Goal: Information Seeking & Learning: Learn about a topic

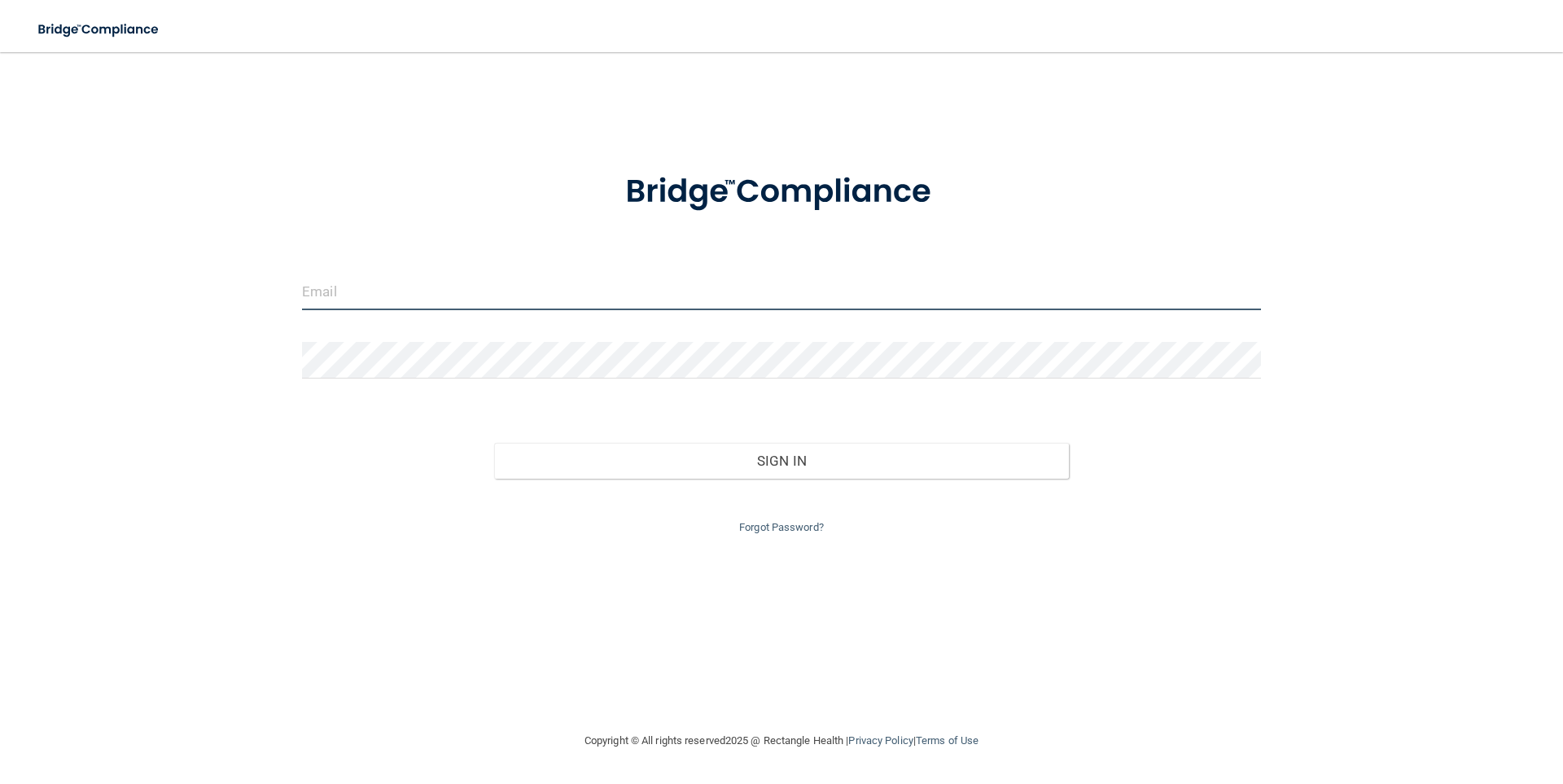
click at [403, 308] on input "email" at bounding box center [782, 292] width 959 height 37
type input "[EMAIL_ADDRESS][DOMAIN_NAME]"
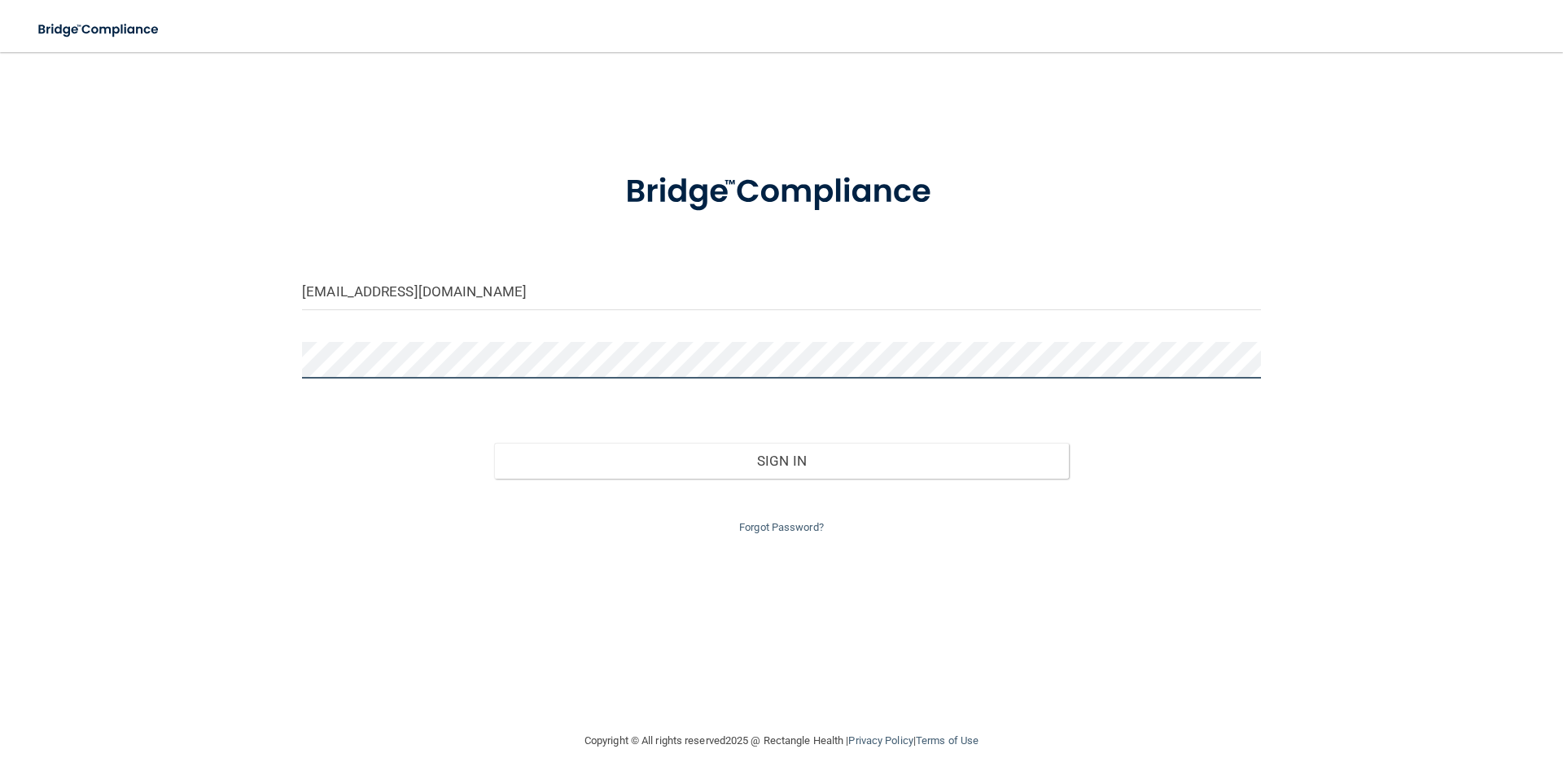
click at [495, 443] on button "Sign In" at bounding box center [782, 460] width 576 height 36
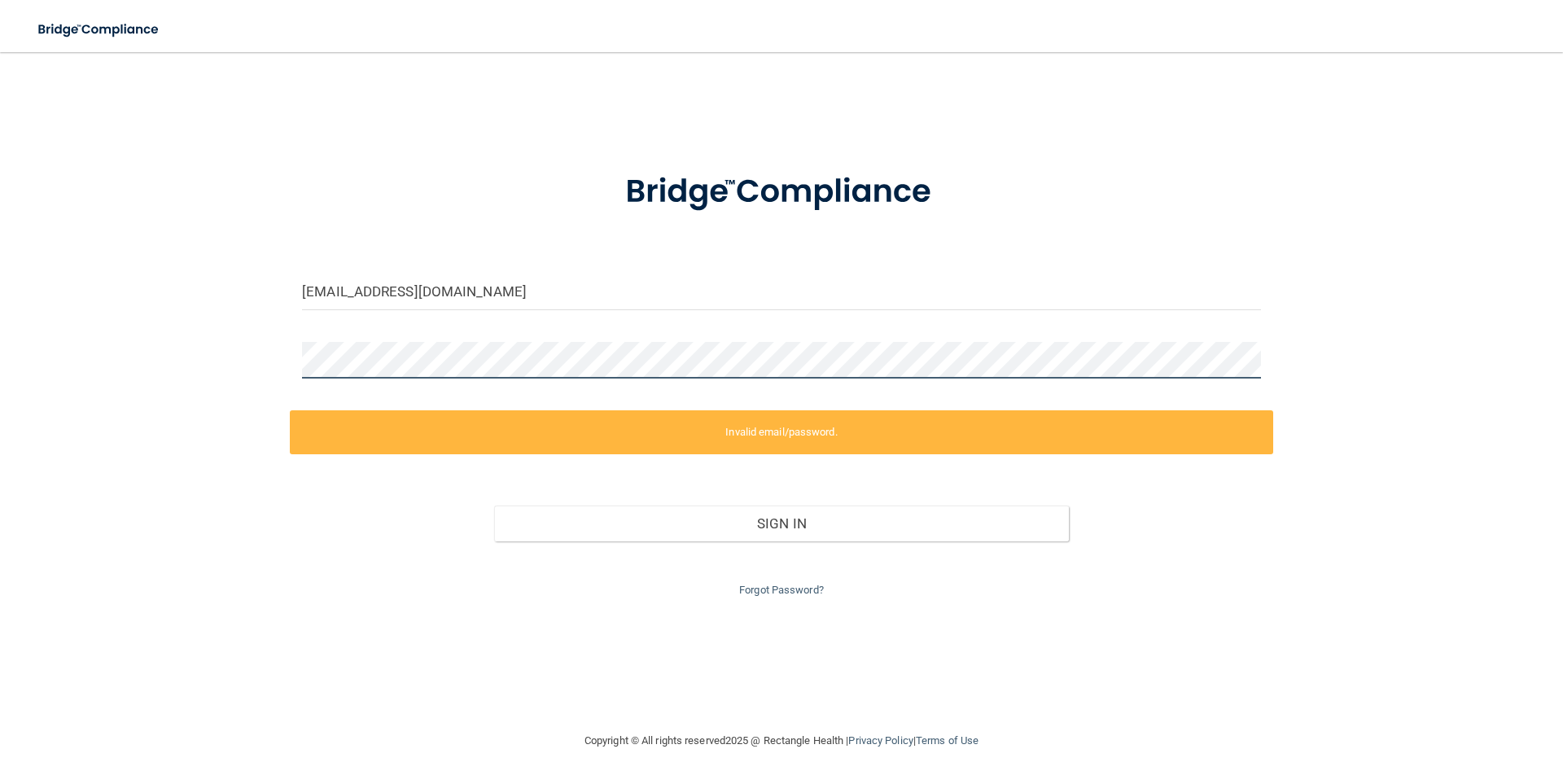
click at [289, 358] on div "[EMAIL_ADDRESS][DOMAIN_NAME] Invalid email/password. You don't have permission …" at bounding box center [782, 392] width 1499 height 647
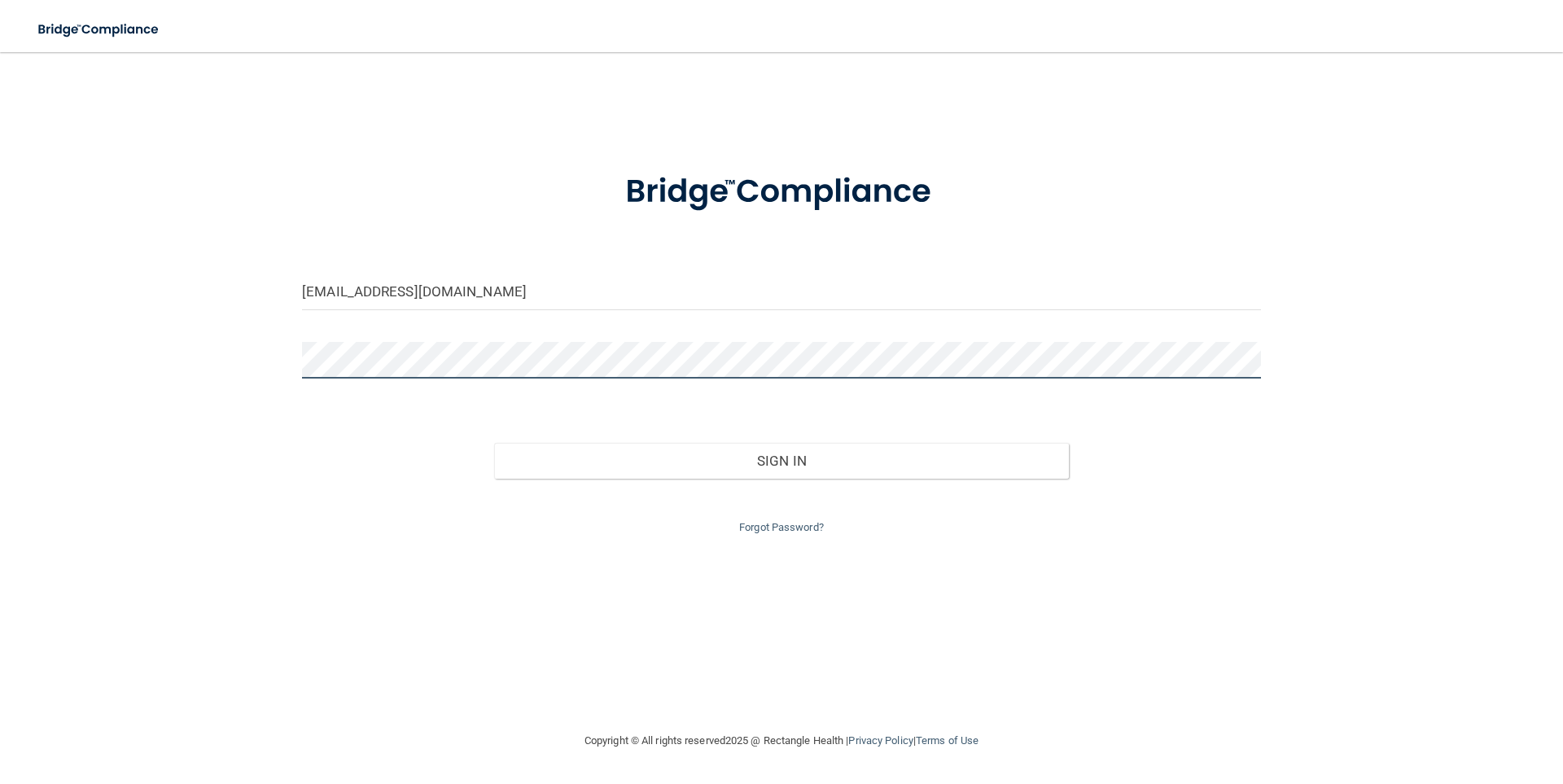
click at [495, 443] on button "Sign In" at bounding box center [782, 460] width 576 height 36
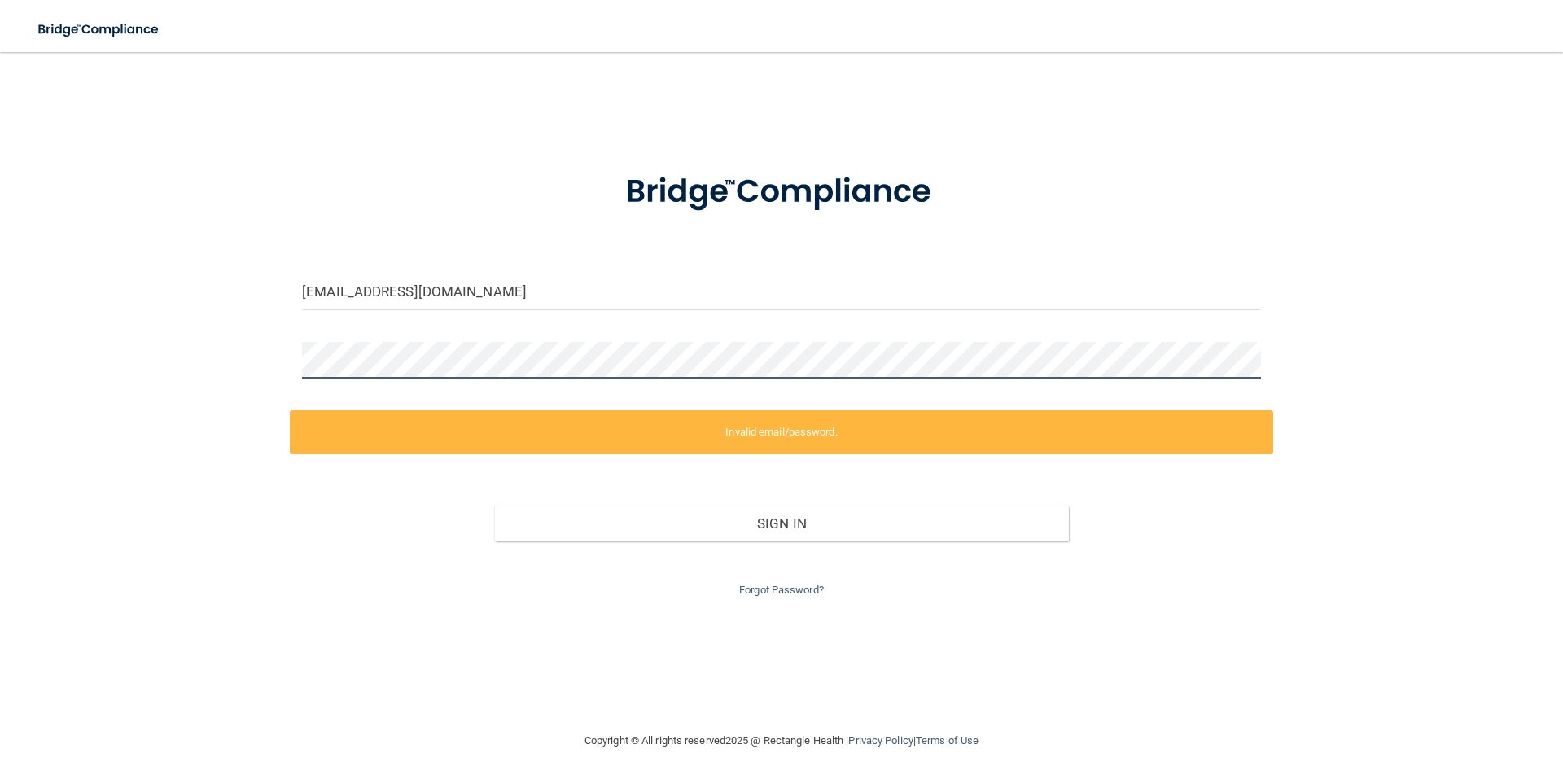
click at [291, 358] on div at bounding box center [782, 366] width 984 height 49
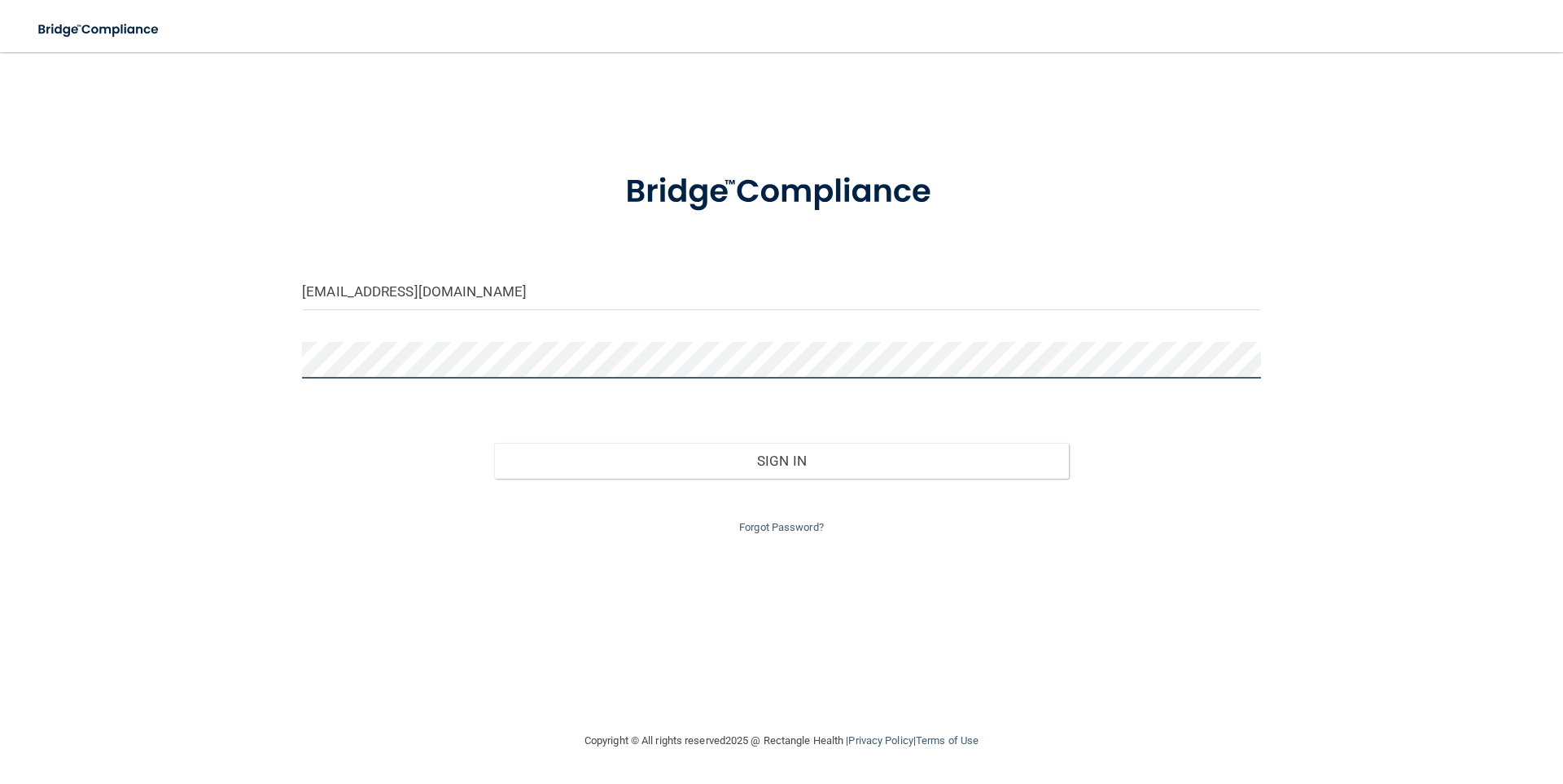
click at [495, 443] on button "Sign In" at bounding box center [782, 460] width 576 height 36
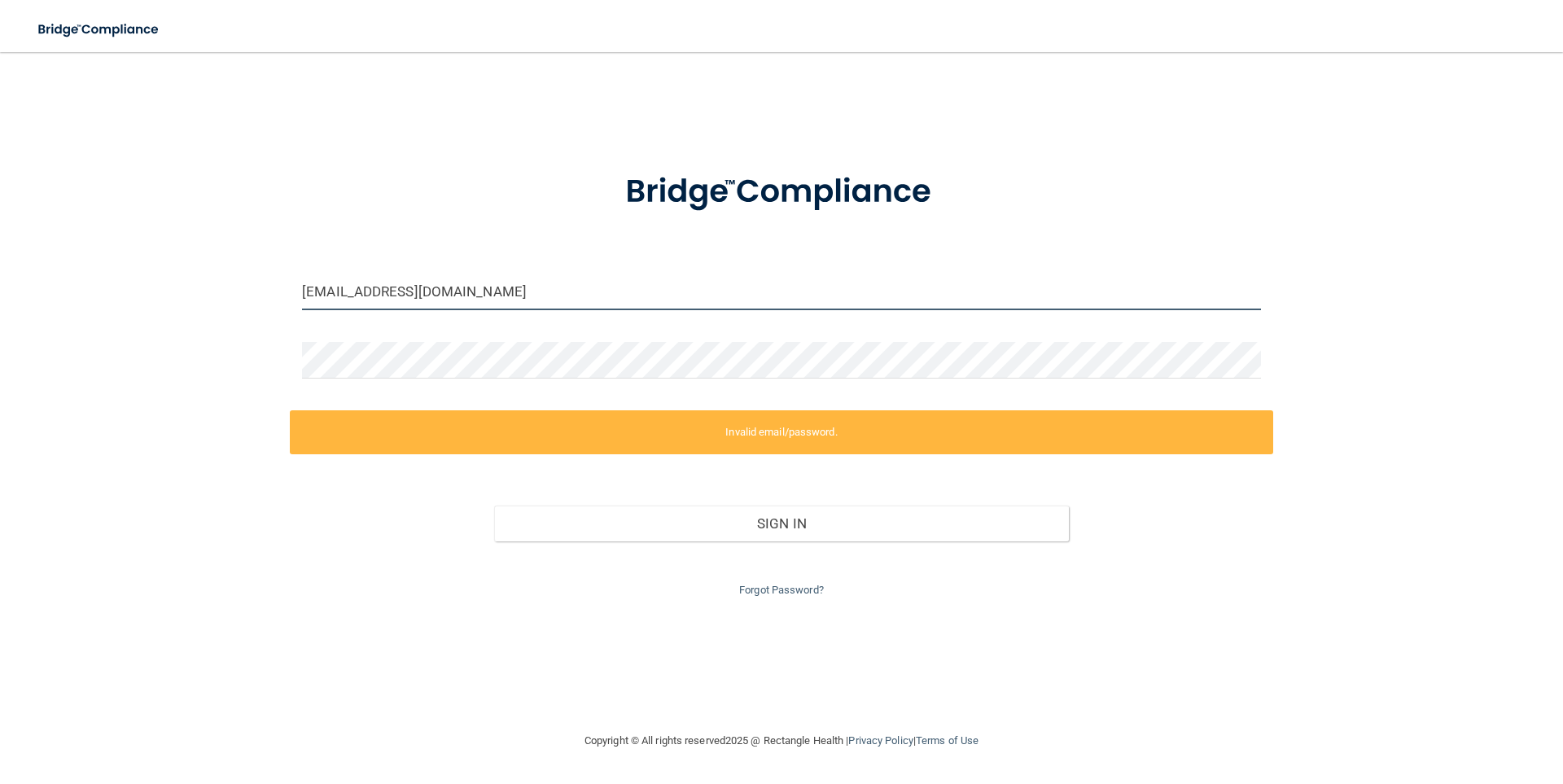
click at [493, 290] on input "[EMAIL_ADDRESS][DOMAIN_NAME]" at bounding box center [782, 292] width 959 height 37
click at [787, 594] on link "Forgot Password?" at bounding box center [782, 590] width 85 height 13
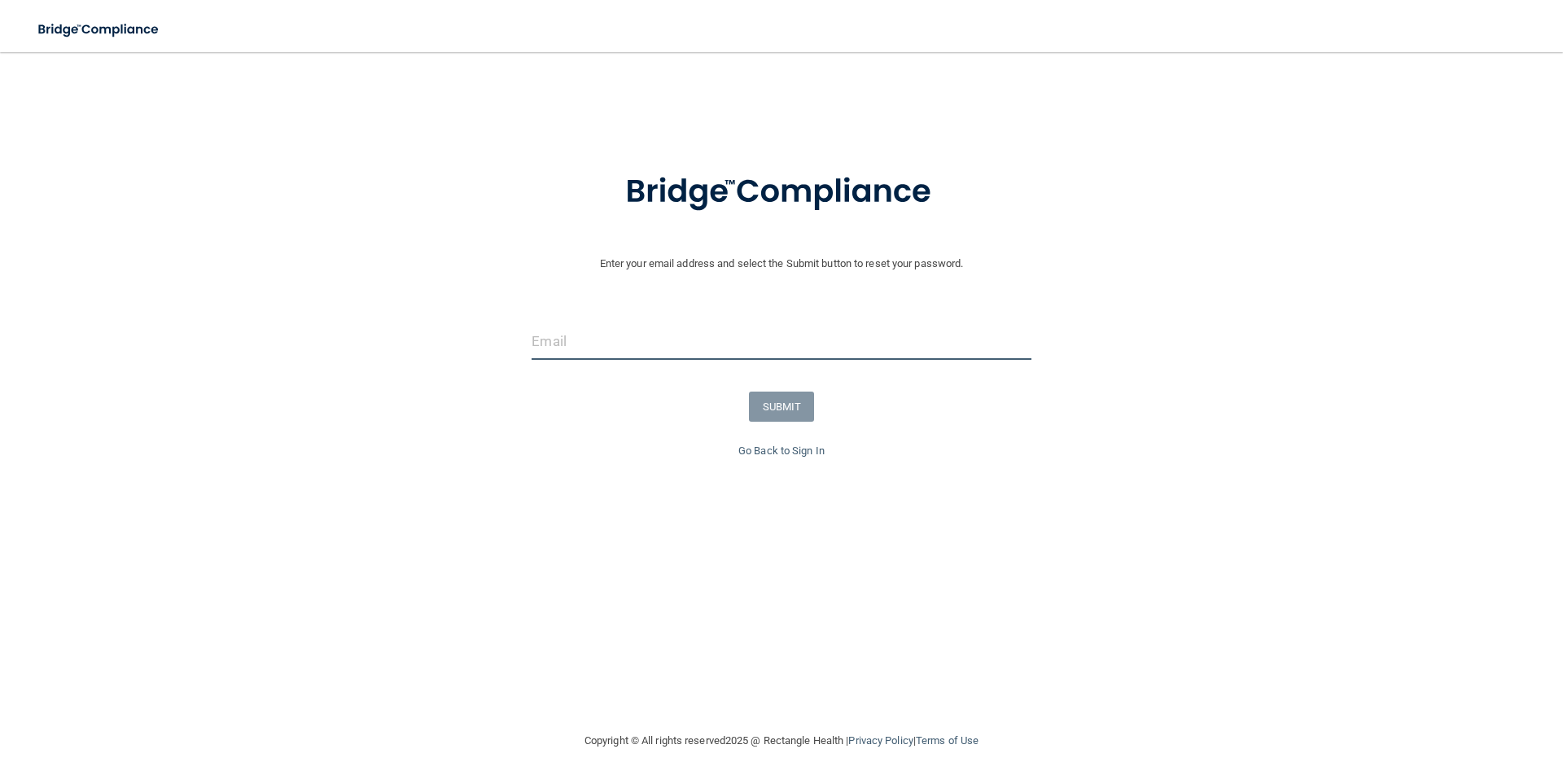
click at [643, 351] on input "email" at bounding box center [781, 341] width 500 height 37
type input "[EMAIL_ADDRESS][DOMAIN_NAME]"
click at [774, 402] on button "SUBMIT" at bounding box center [782, 407] width 66 height 30
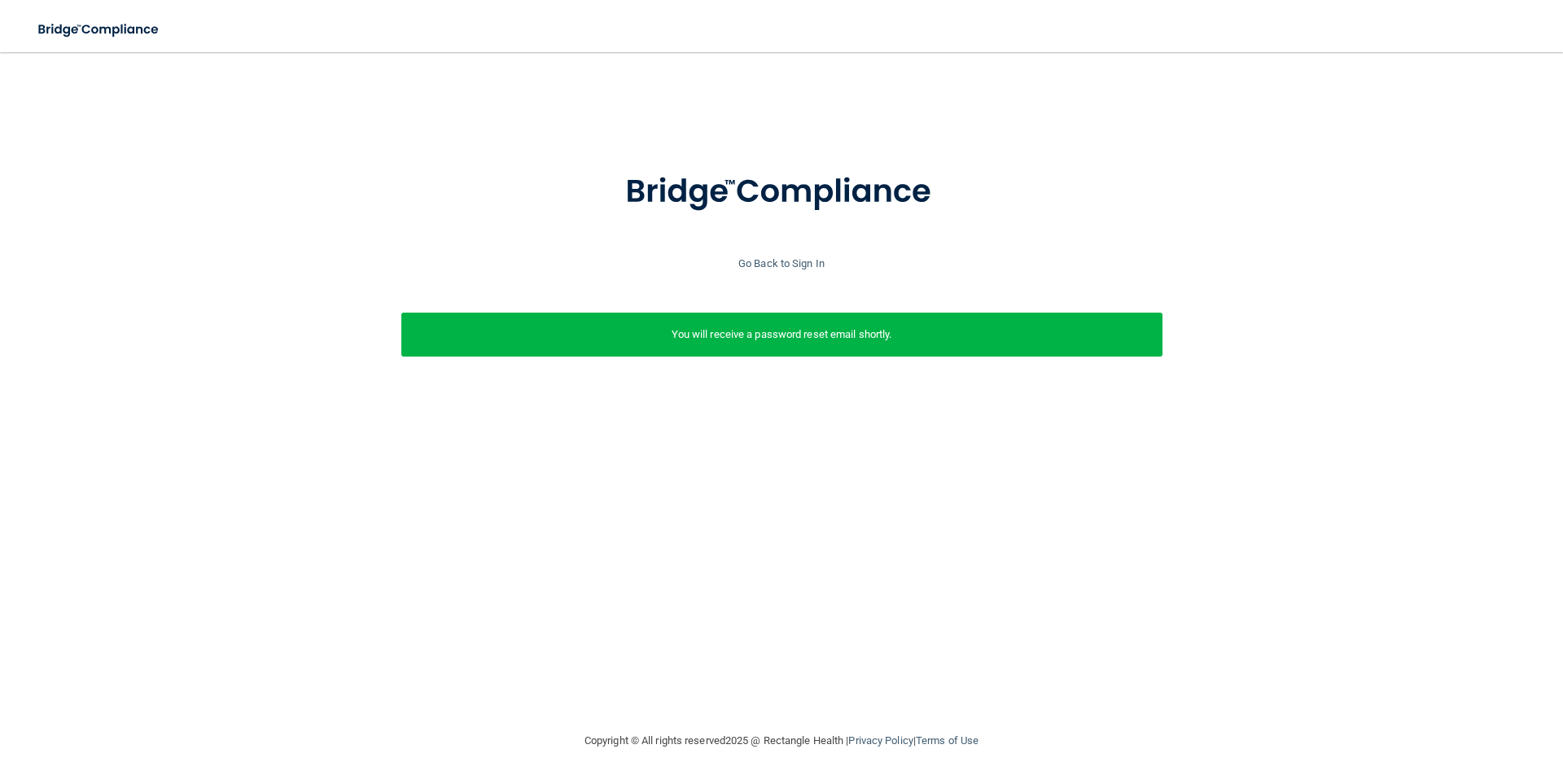
click at [752, 330] on p "You will receive a password reset email shortly." at bounding box center [782, 334] width 737 height 19
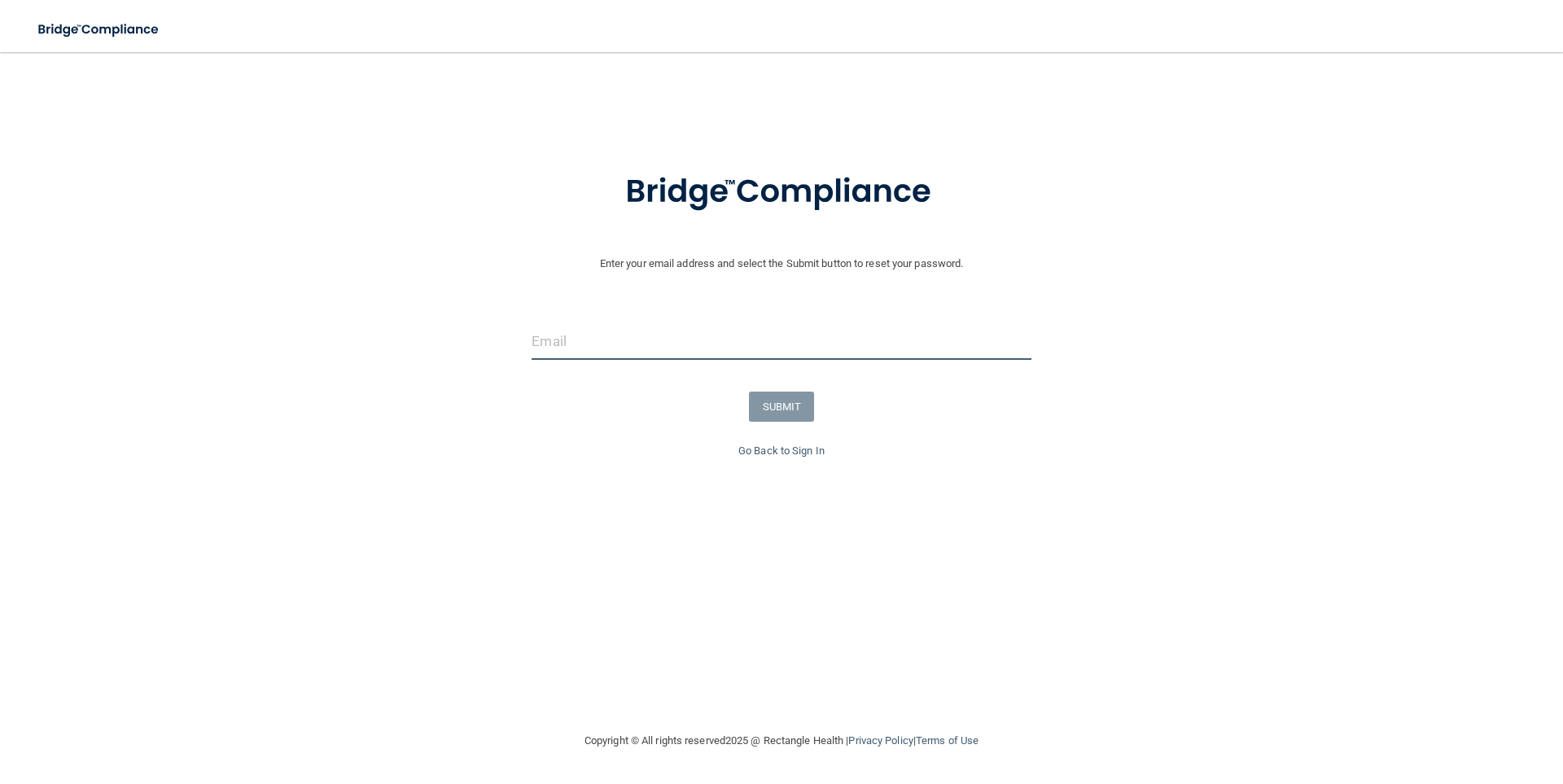
click at [595, 351] on input "email" at bounding box center [781, 341] width 500 height 37
type input "[EMAIL_ADDRESS][DOMAIN_NAME]"
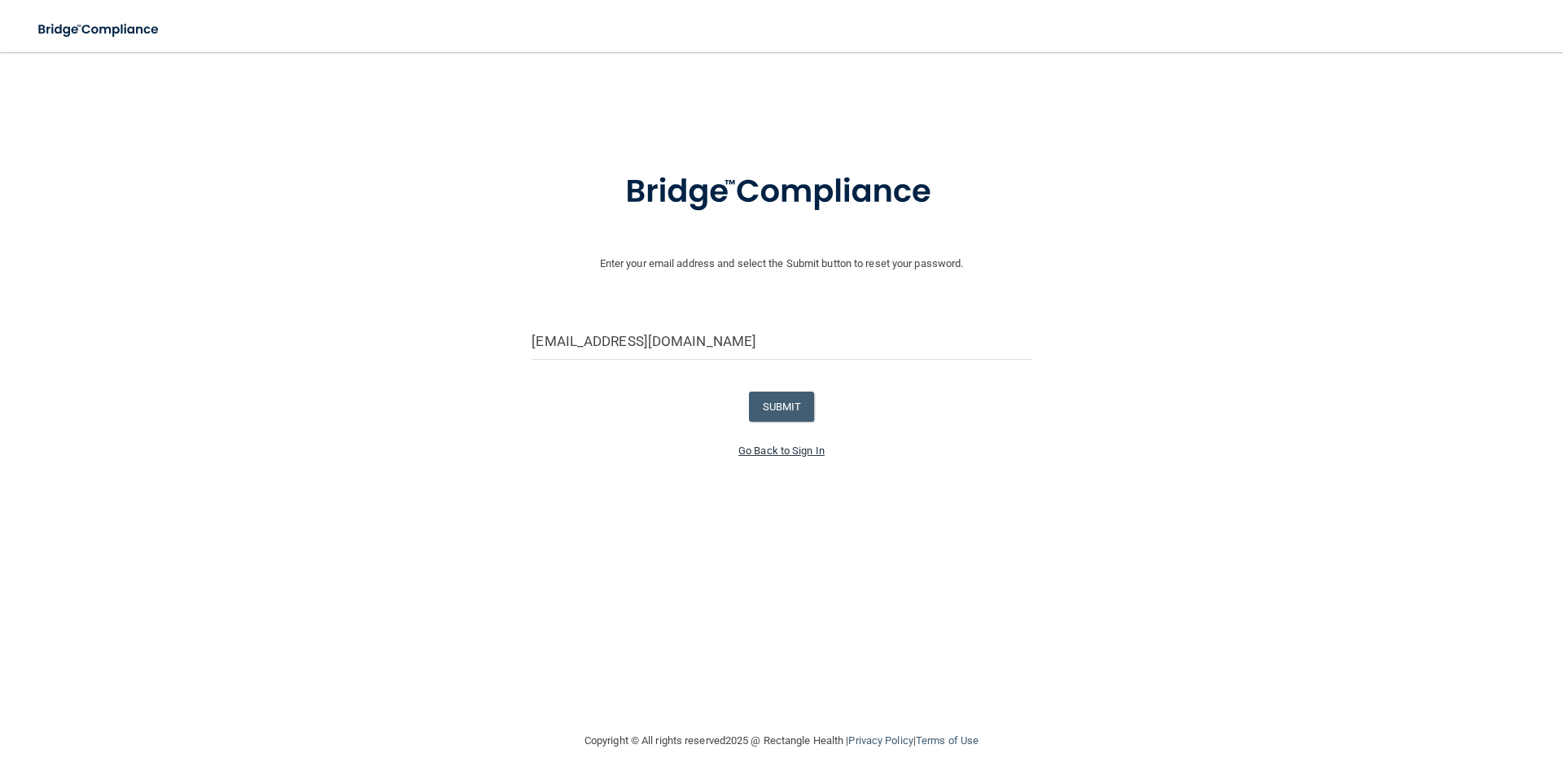
click at [754, 449] on link "Go Back to Sign In" at bounding box center [782, 450] width 86 height 13
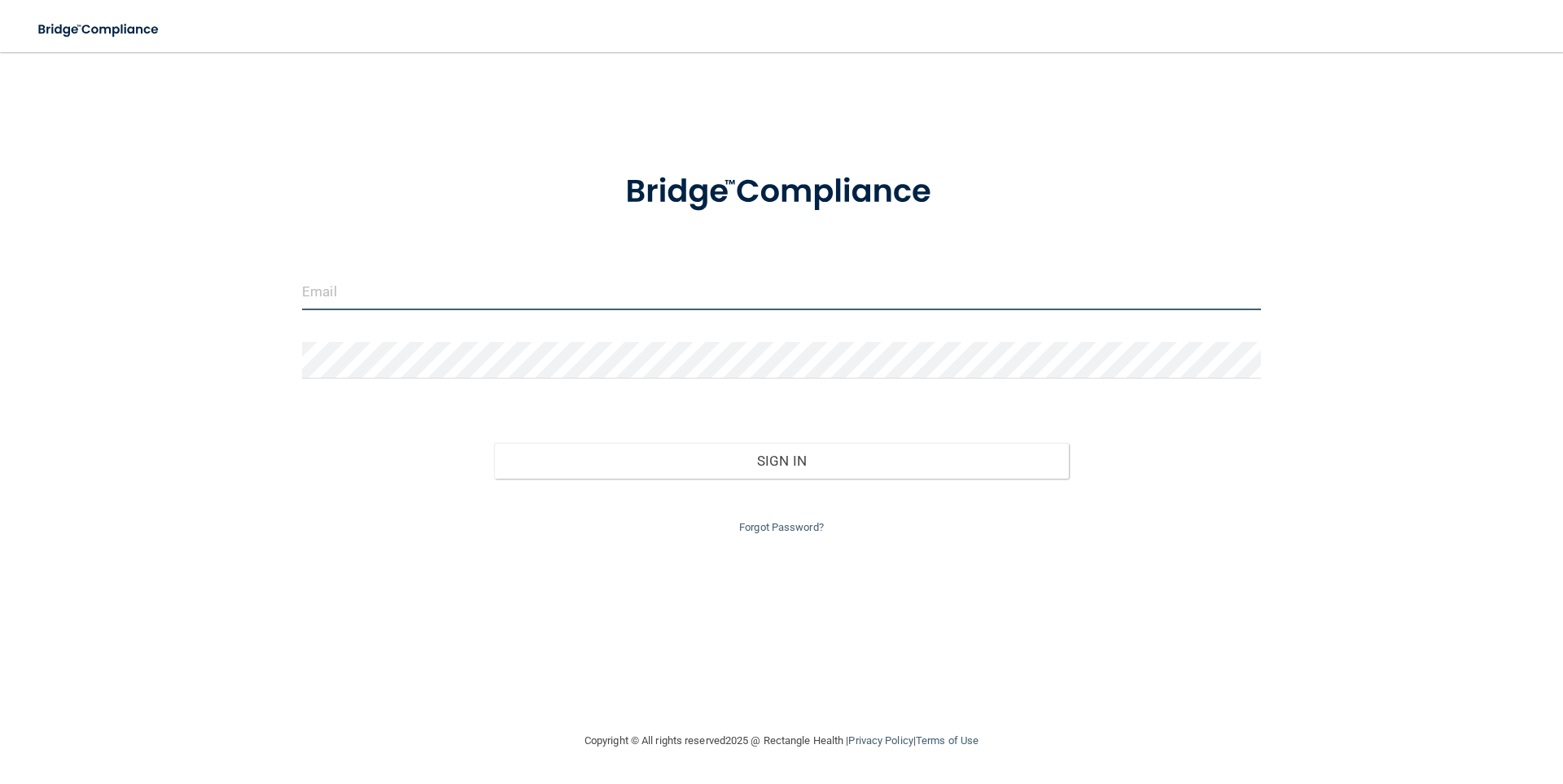
click at [488, 288] on input "email" at bounding box center [782, 292] width 959 height 37
type input "[EMAIL_ADDRESS][DOMAIN_NAME]"
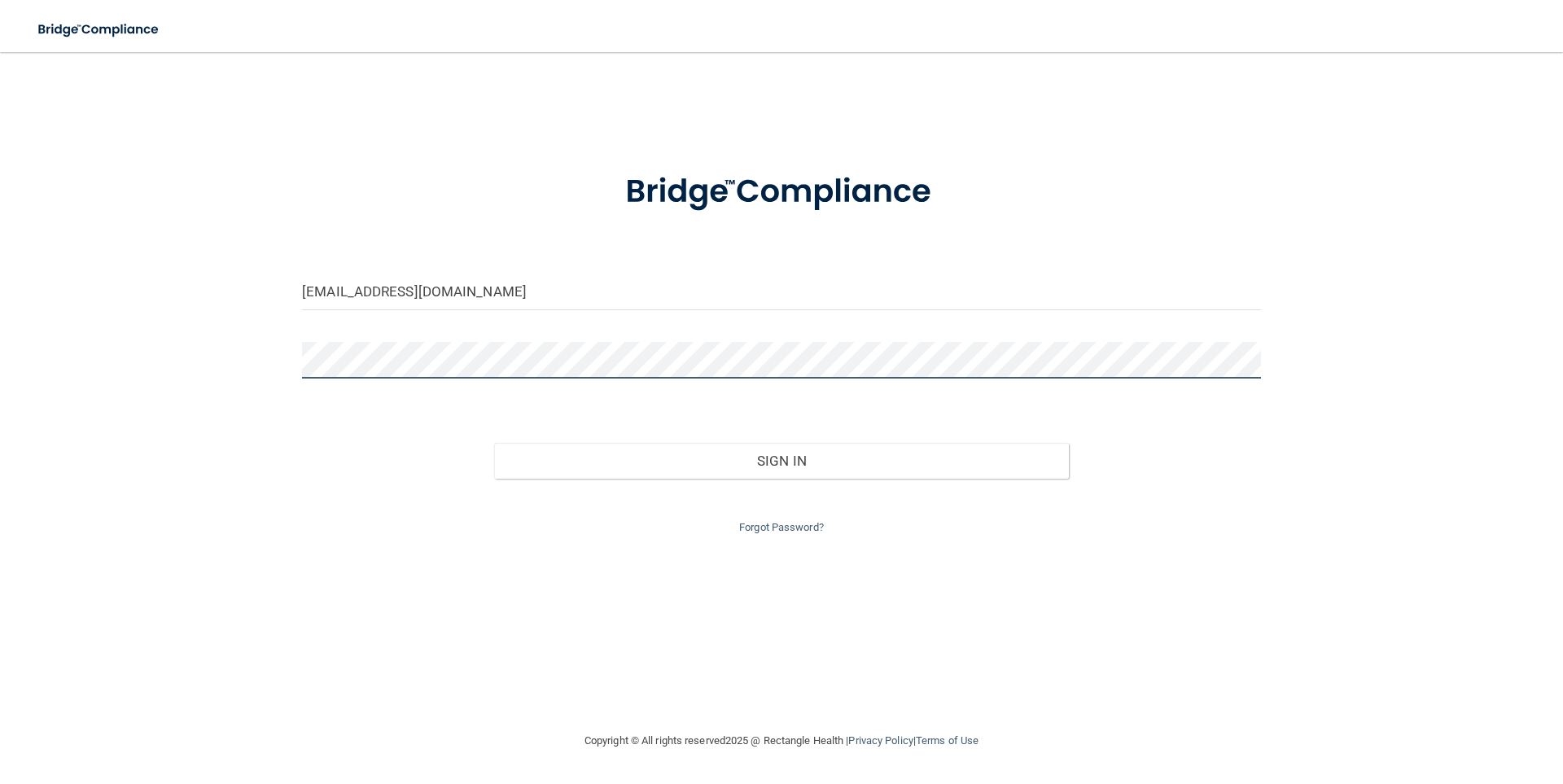
click at [495, 443] on button "Sign In" at bounding box center [782, 460] width 576 height 36
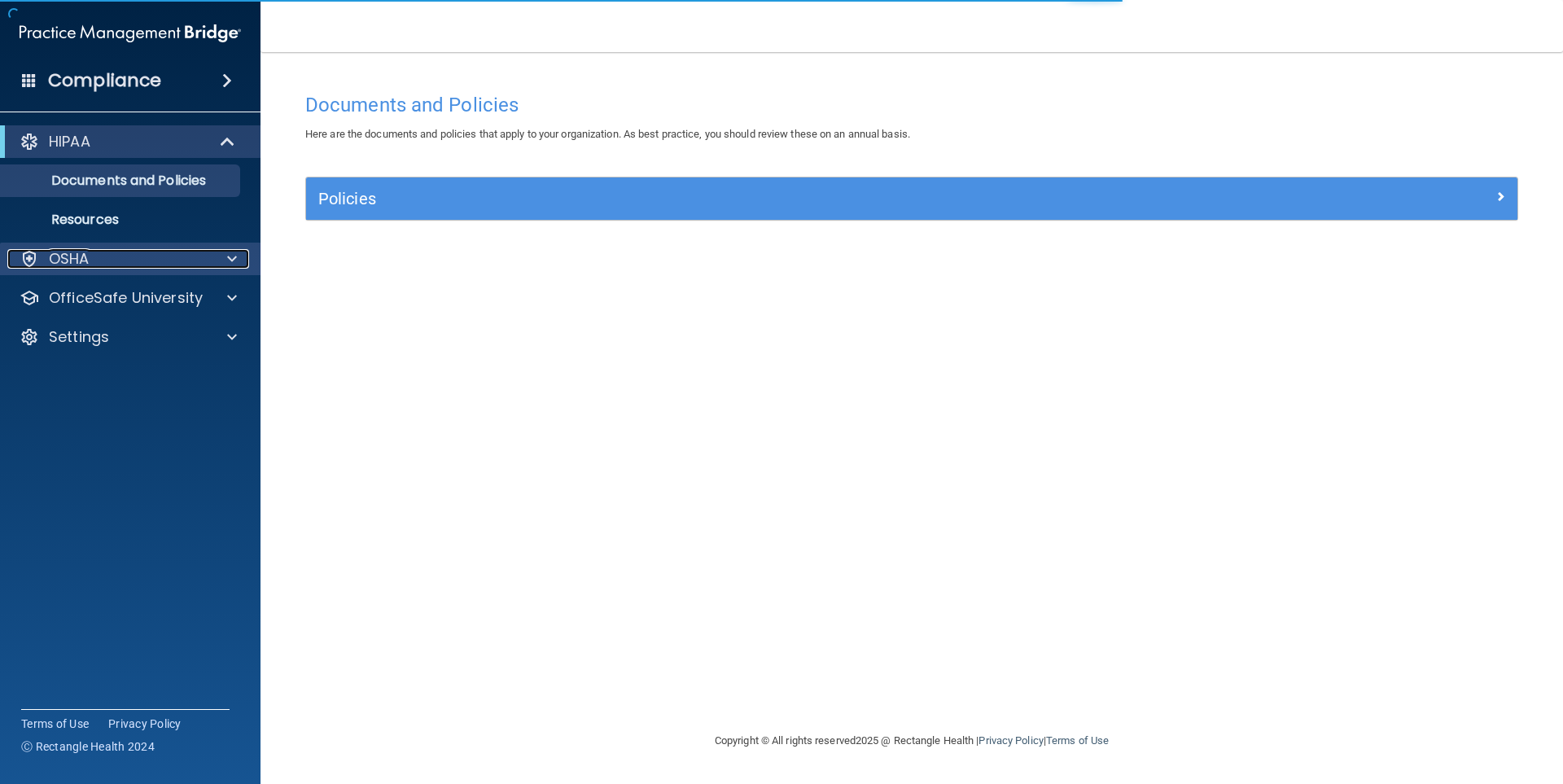
click at [154, 263] on div "OSHA" at bounding box center [108, 259] width 202 height 19
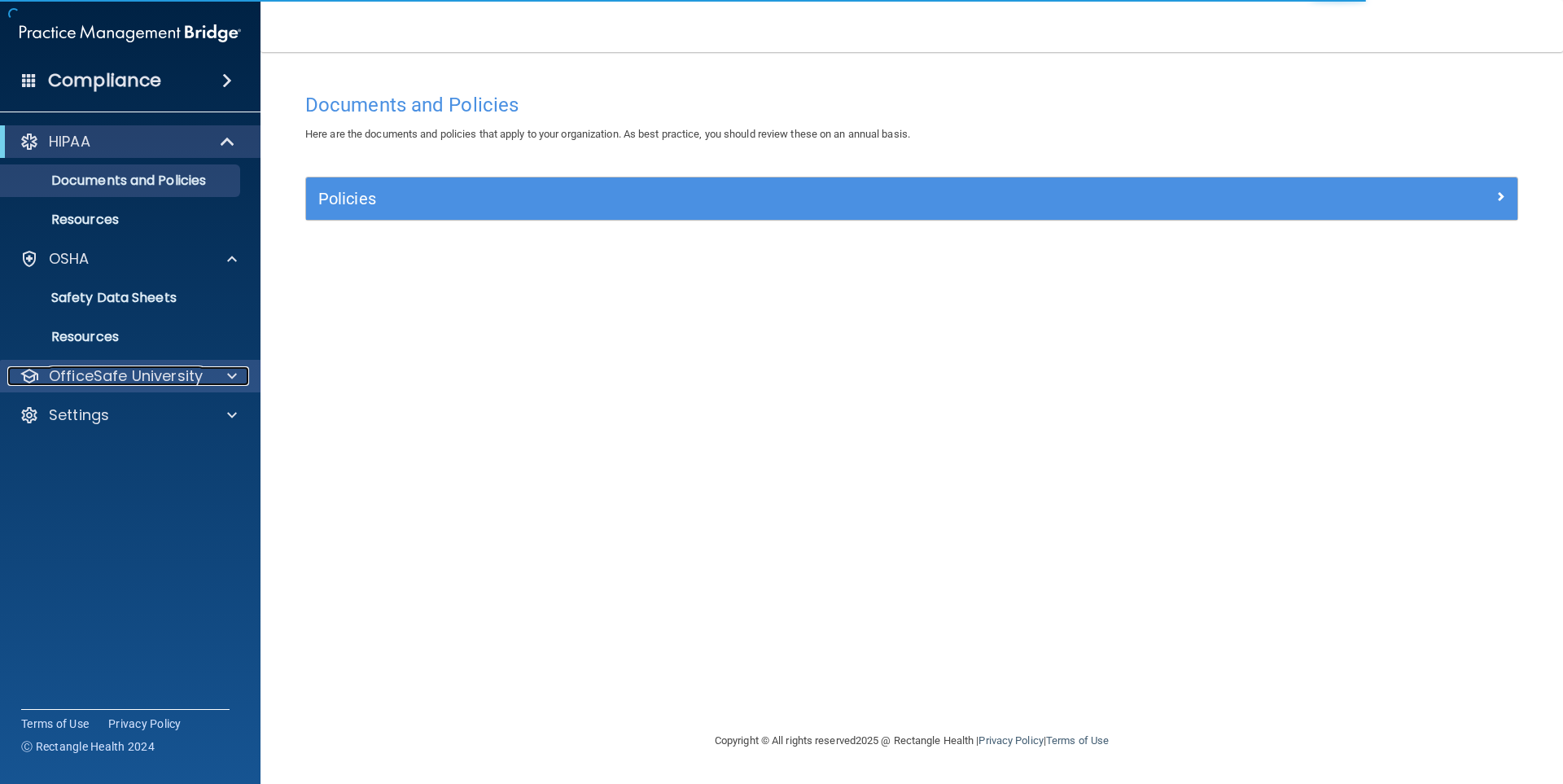
click at [147, 371] on p "OfficeSafe University" at bounding box center [126, 376] width 154 height 19
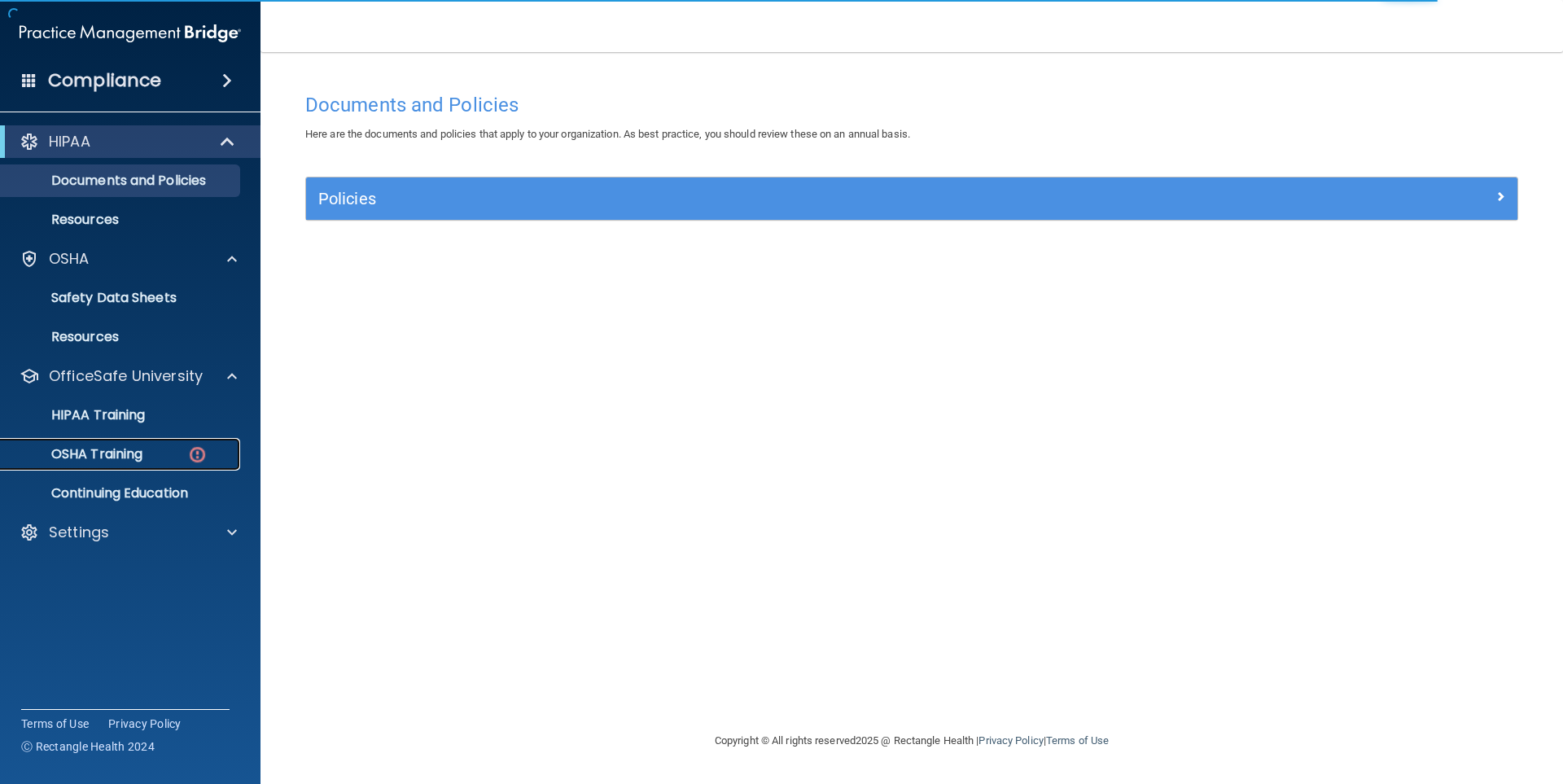
click at [162, 452] on div "OSHA Training" at bounding box center [122, 453] width 223 height 16
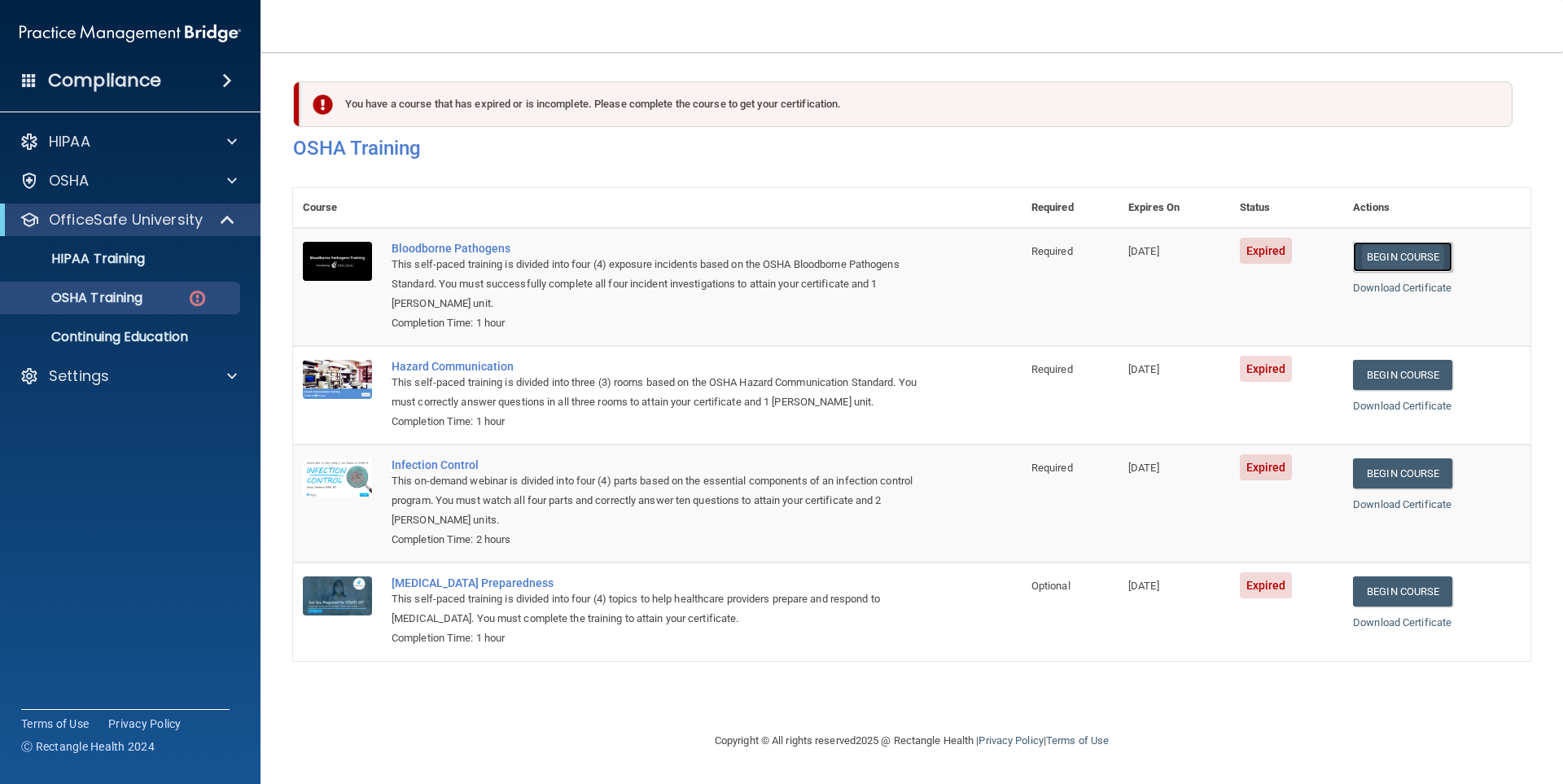
click at [1434, 258] on link "Begin Course" at bounding box center [1402, 257] width 100 height 30
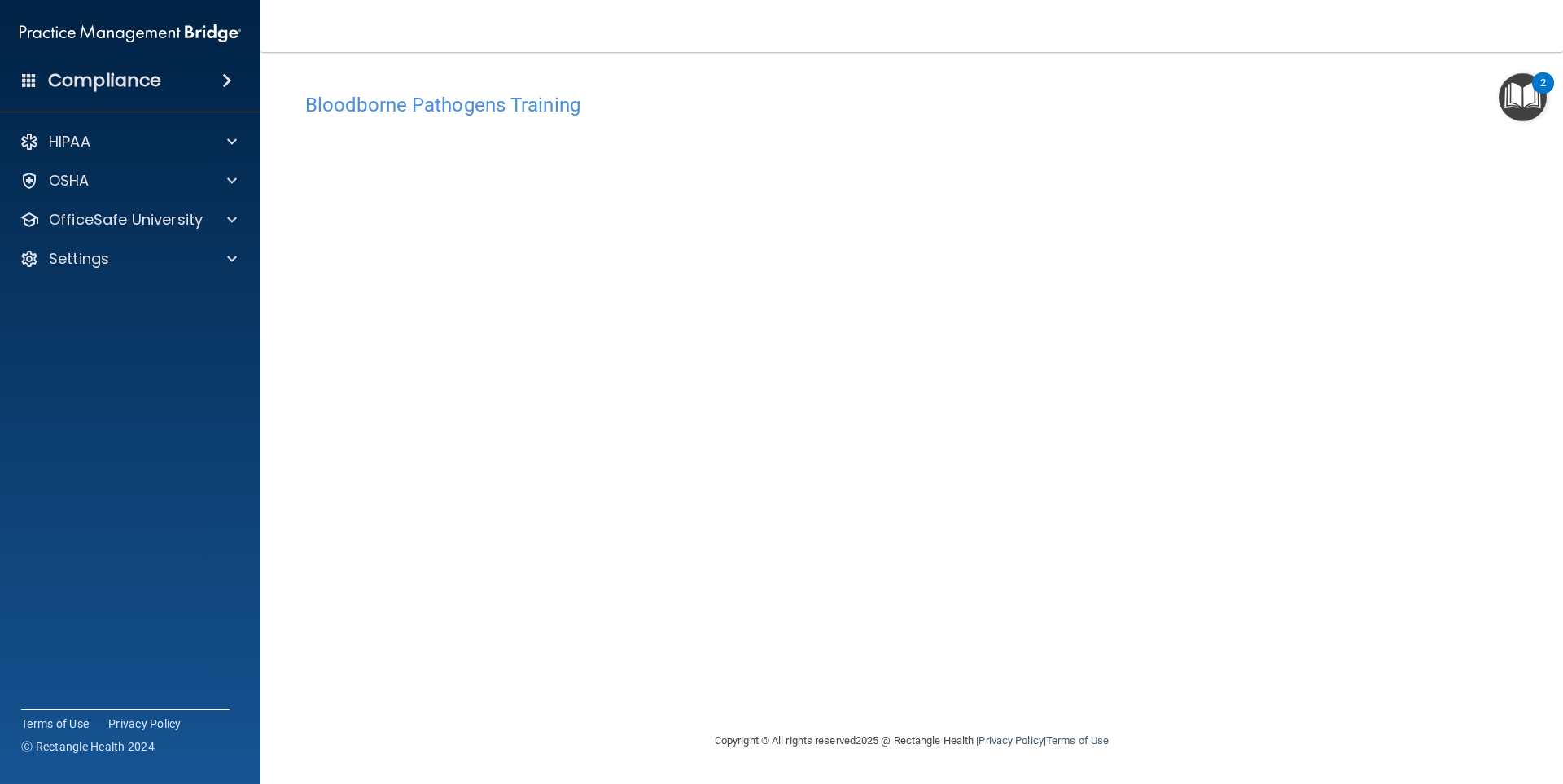
drag, startPoint x: 1532, startPoint y: 0, endPoint x: 1256, endPoint y: 34, distance: 278.1
click at [1256, 34] on nav "Toggle navigation Nayeli Torres torresnayeli843@gmail.com Manage My Enterprise …" at bounding box center [911, 26] width 1303 height 52
drag, startPoint x: 1430, startPoint y: 781, endPoint x: 1441, endPoint y: 787, distance: 12.5
click at [1441, 783] on html "Compliance HIPAA Documents and Policies Report an Incident Business Associates …" at bounding box center [782, 392] width 1563 height 784
